Goal: Task Accomplishment & Management: Manage account settings

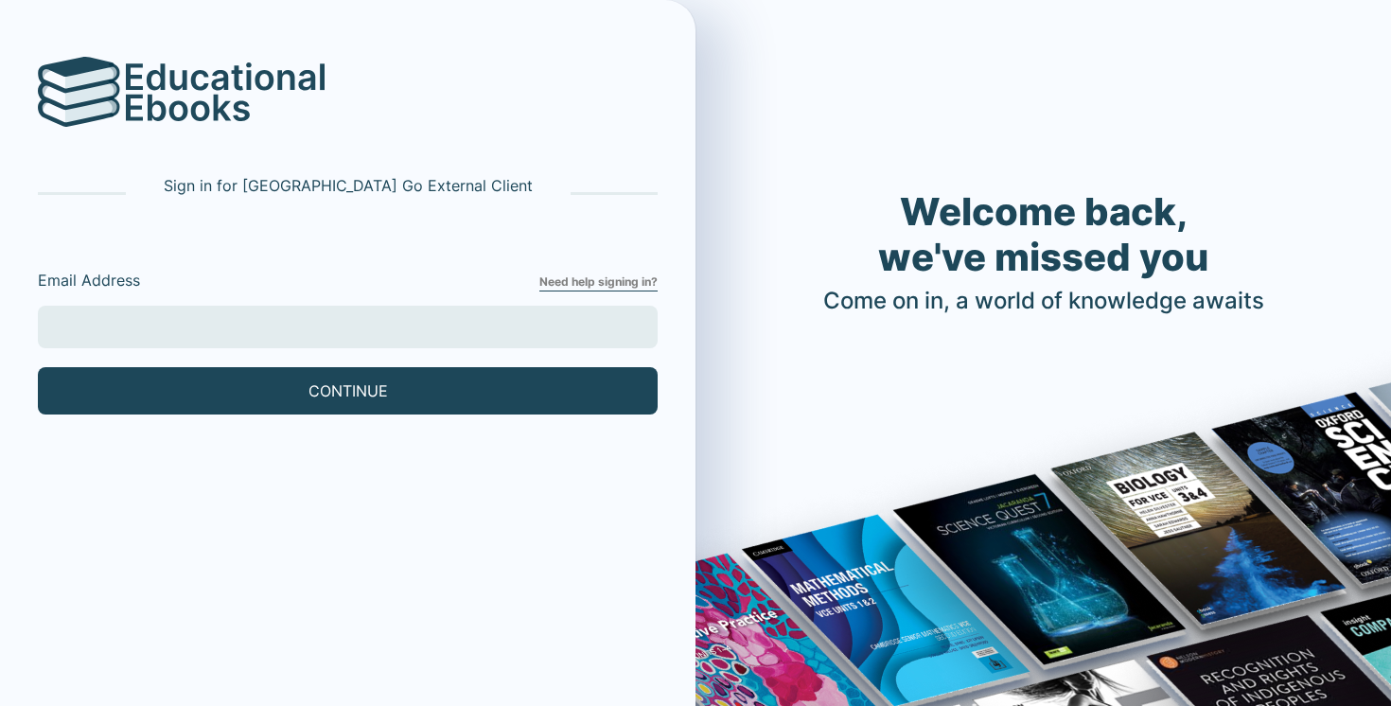
click at [361, 338] on input "Email Address" at bounding box center [348, 327] width 620 height 43
type input "[EMAIL_ADDRESS][DOMAIN_NAME]"
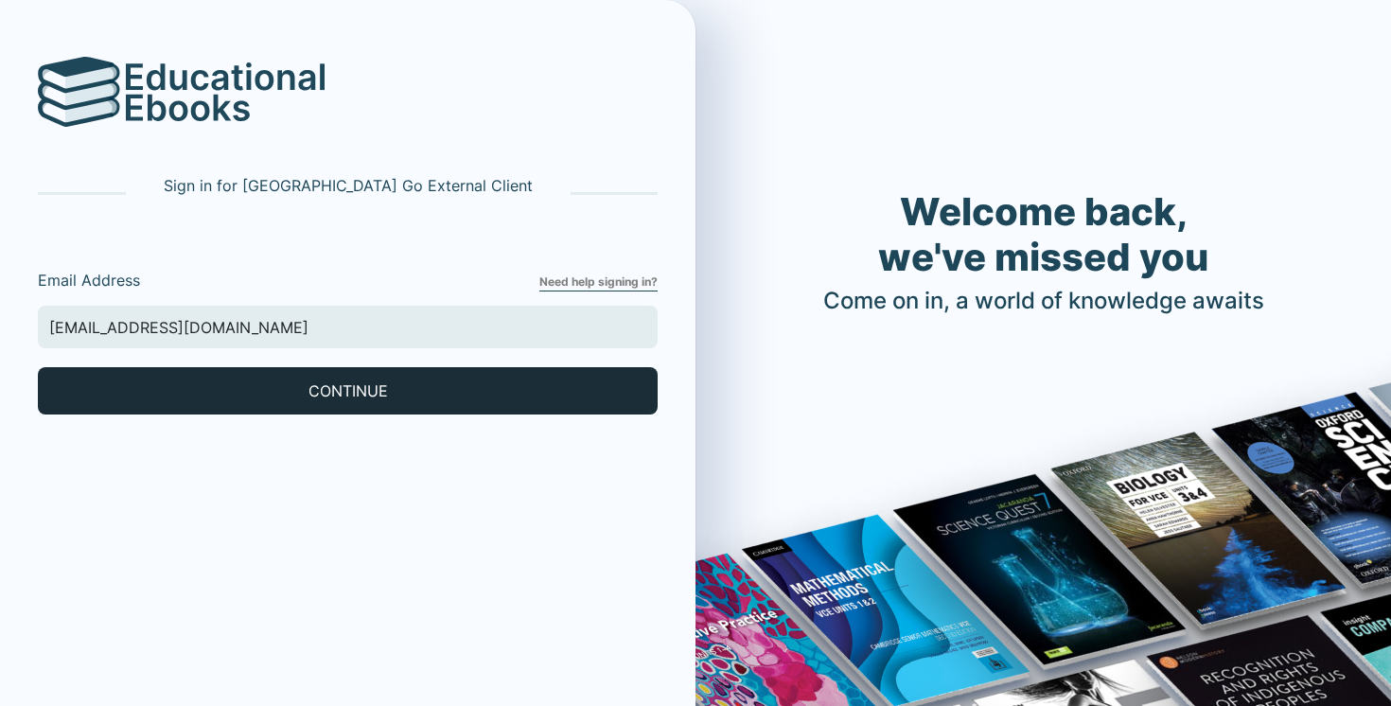
click at [218, 381] on button "CONTINUE" at bounding box center [348, 390] width 620 height 47
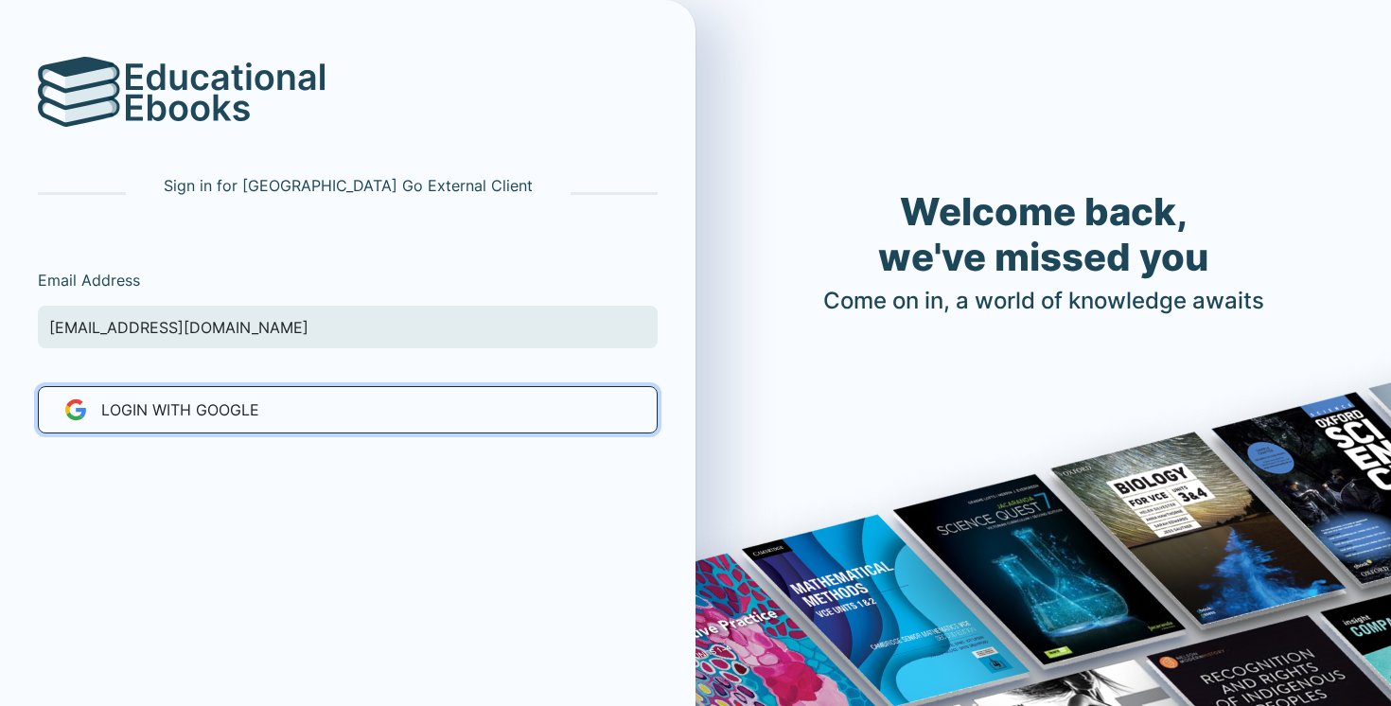
click at [202, 415] on span "LOGIN WITH Google" at bounding box center [180, 409] width 158 height 23
click at [215, 407] on span "LOGIN WITH Google" at bounding box center [180, 409] width 158 height 23
